Goal: Task Accomplishment & Management: Manage account settings

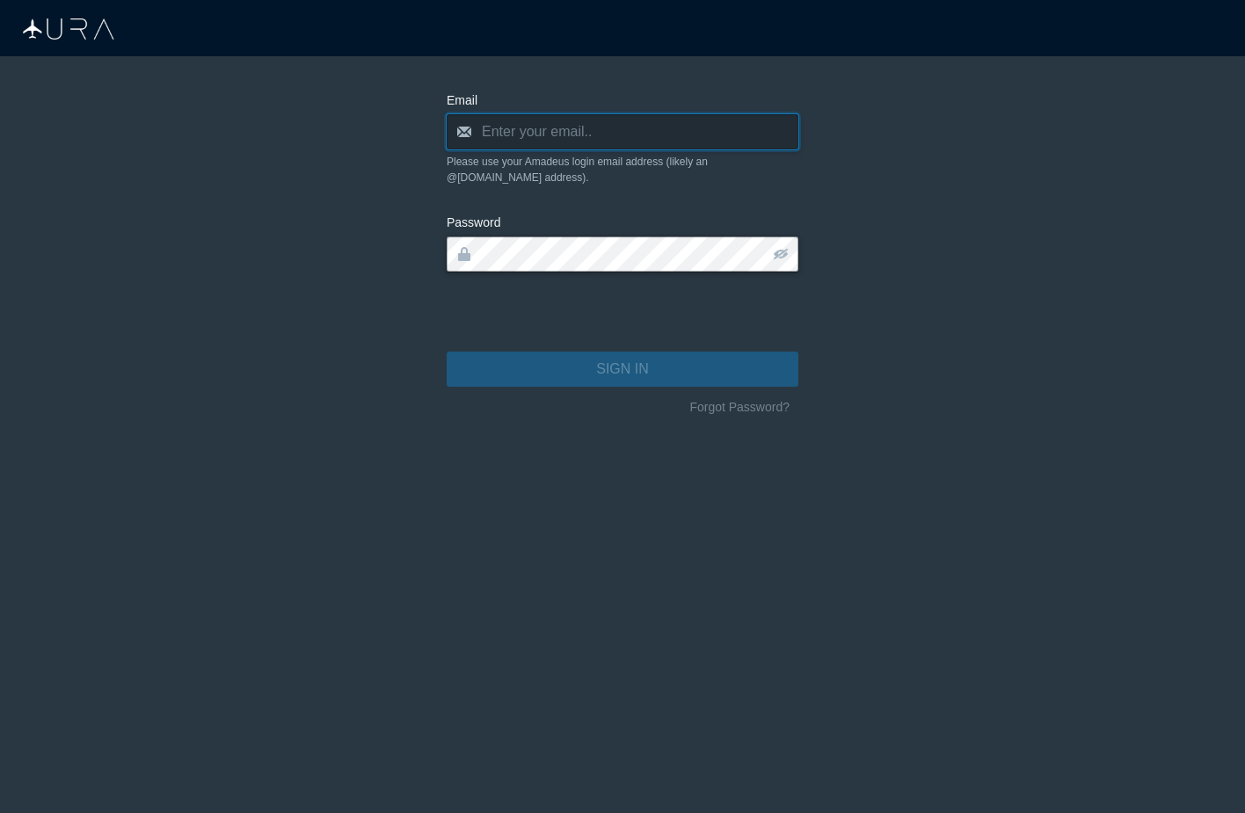
type input "[PERSON_NAME][EMAIL_ADDRESS][DOMAIN_NAME]"
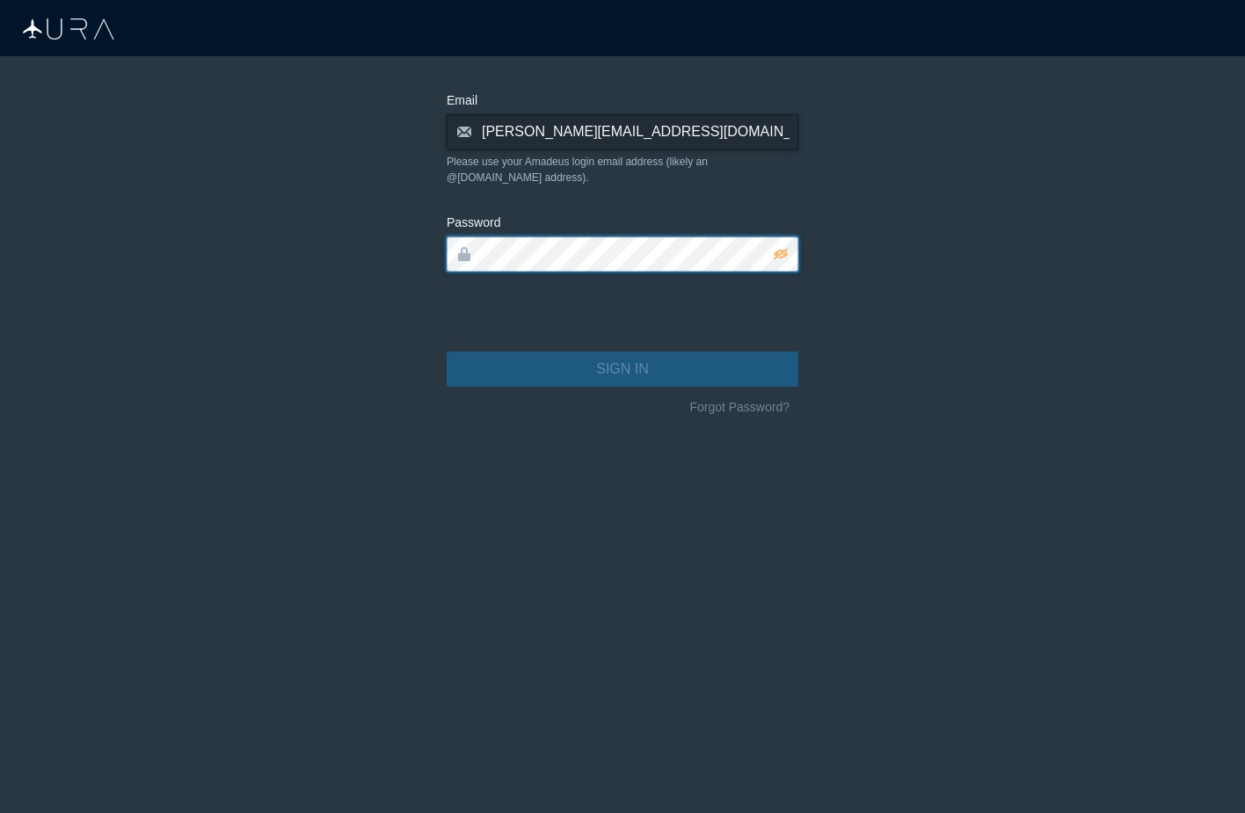
click at [622, 353] on button "SIGN IN" at bounding box center [623, 369] width 352 height 35
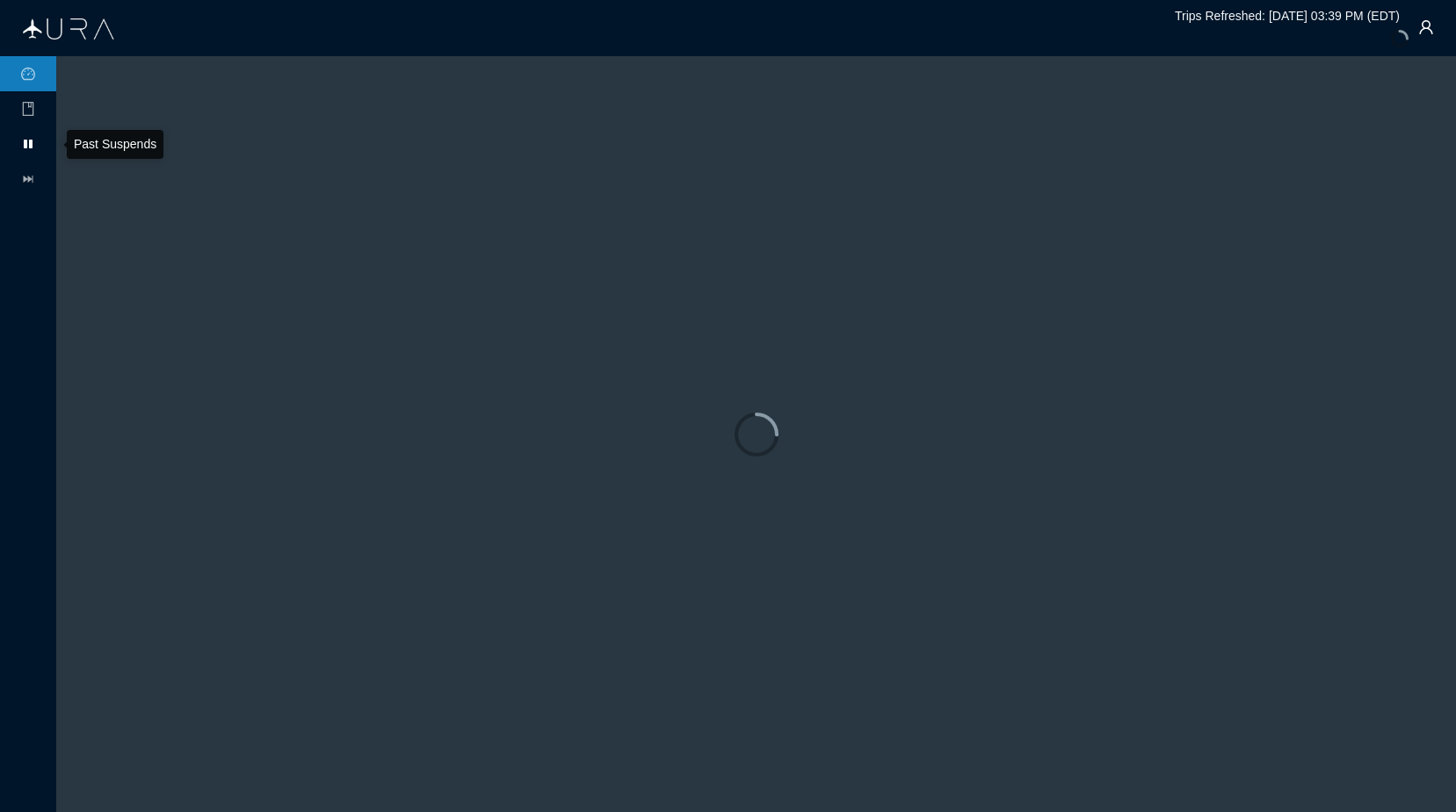
click at [29, 150] on icon "pause" at bounding box center [28, 144] width 14 height 14
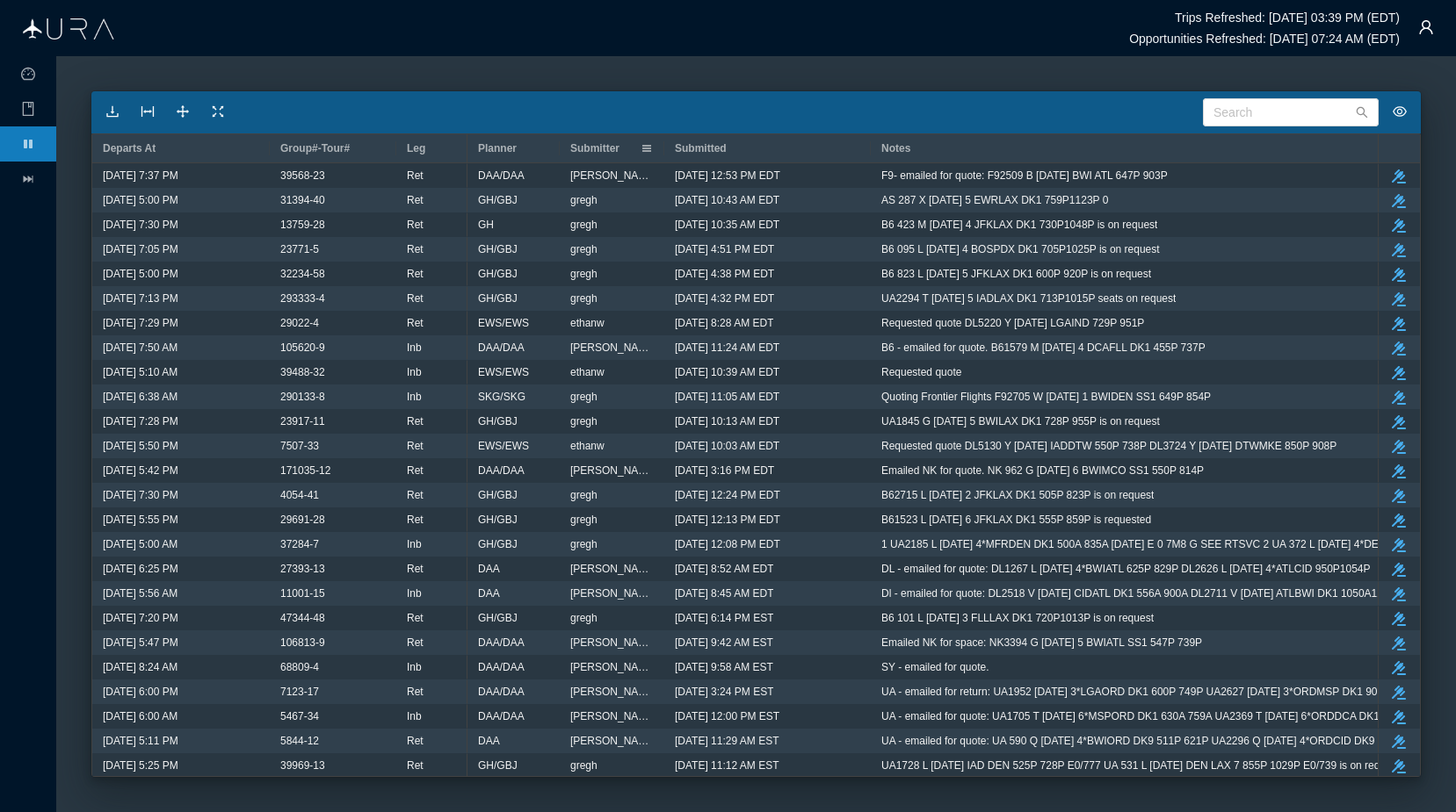
click at [601, 145] on span "Submitter" at bounding box center [595, 148] width 49 height 12
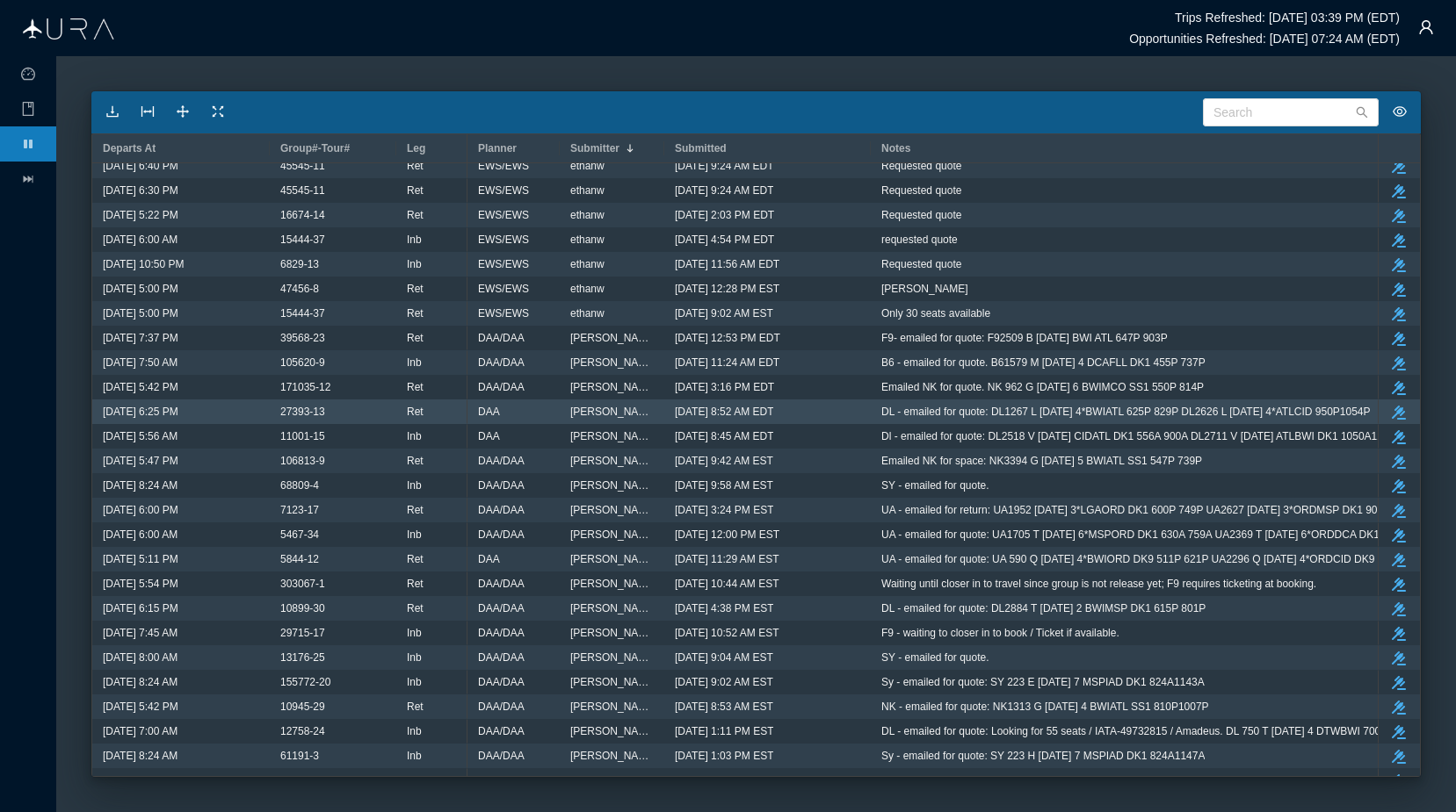
scroll to position [9614, 0]
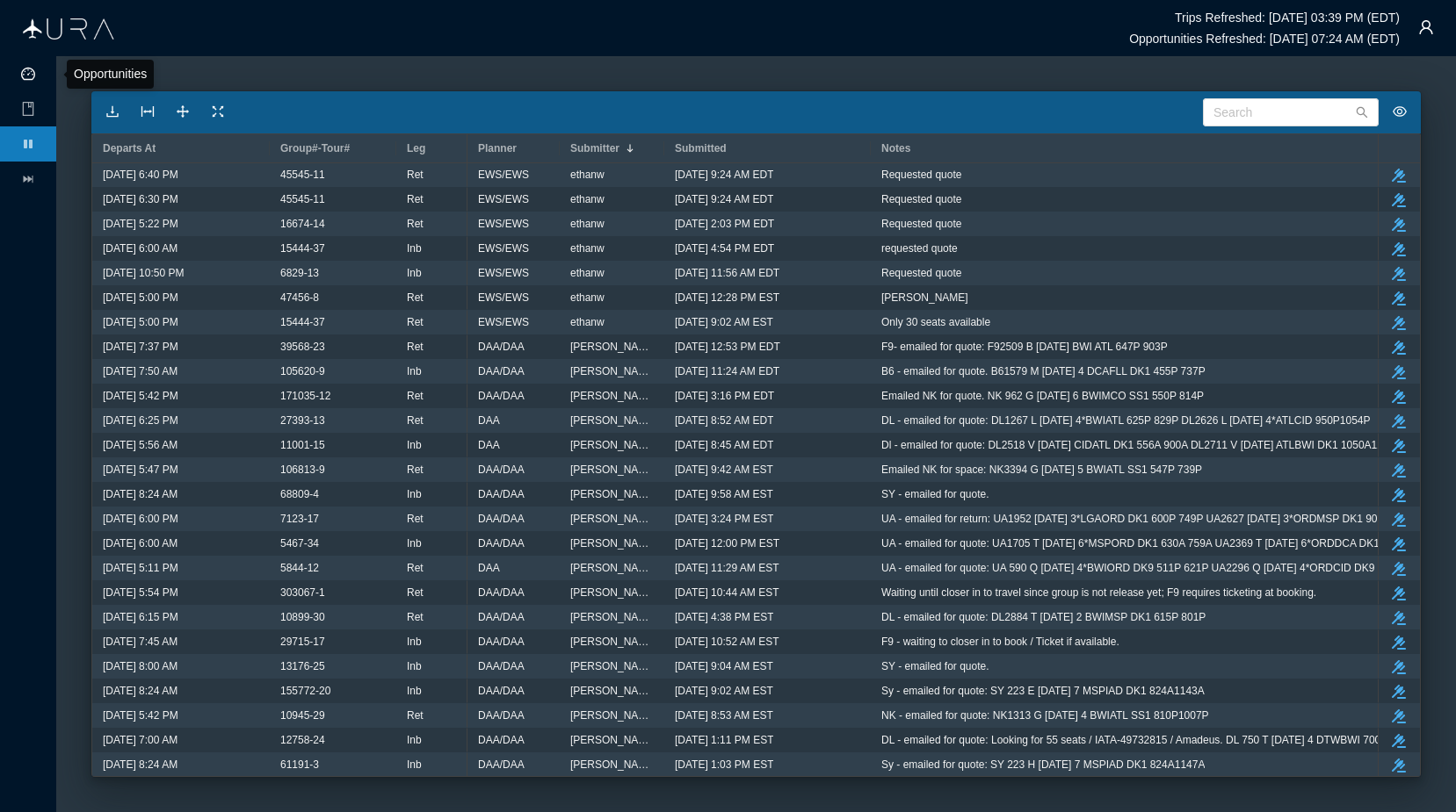
click at [29, 67] on icon "icon: dashboard" at bounding box center [28, 74] width 14 height 14
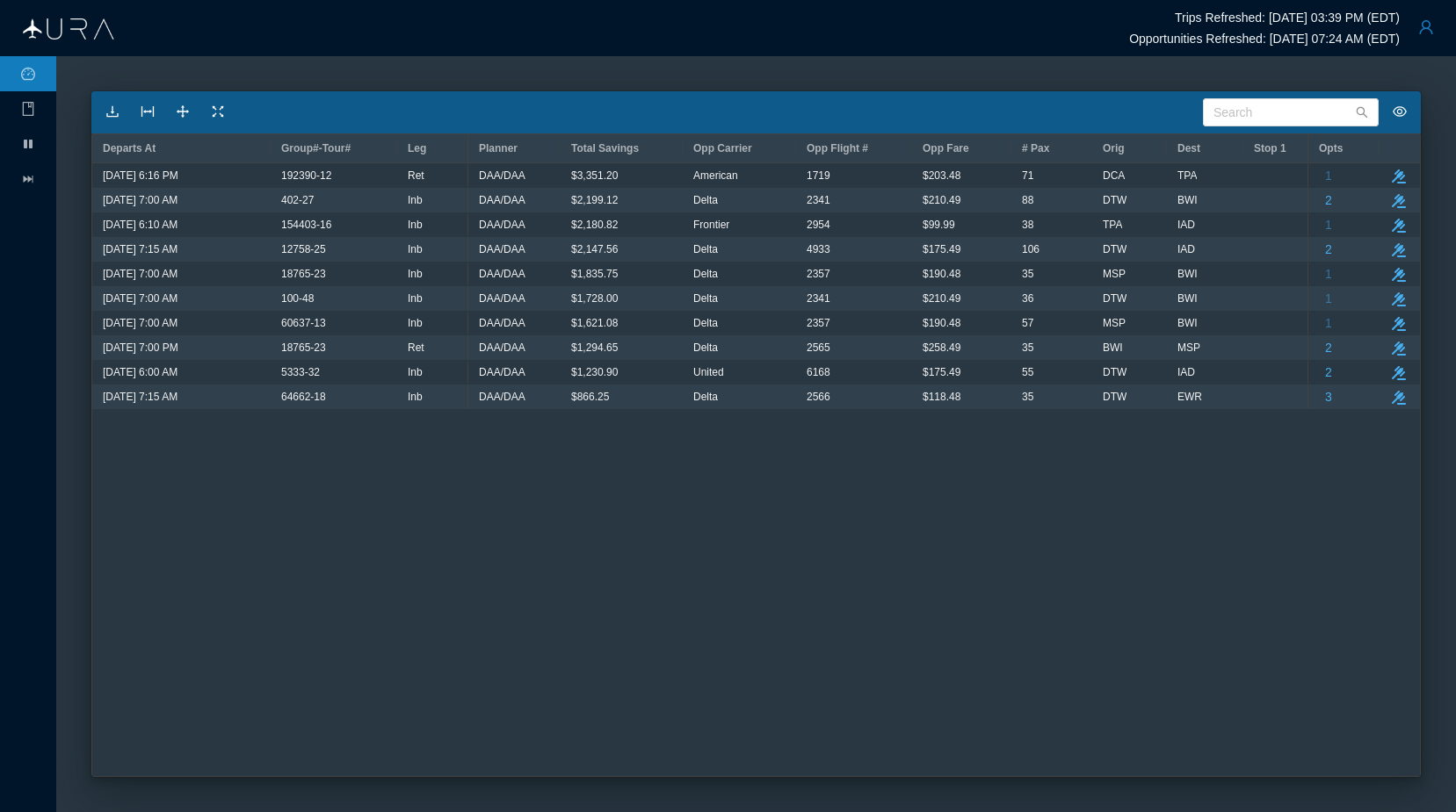
click at [1243, 27] on button "button" at bounding box center [1425, 27] width 35 height 35
click at [1243, 138] on div "Logout" at bounding box center [1382, 136] width 117 height 19
